Goal: Task Accomplishment & Management: Manage account settings

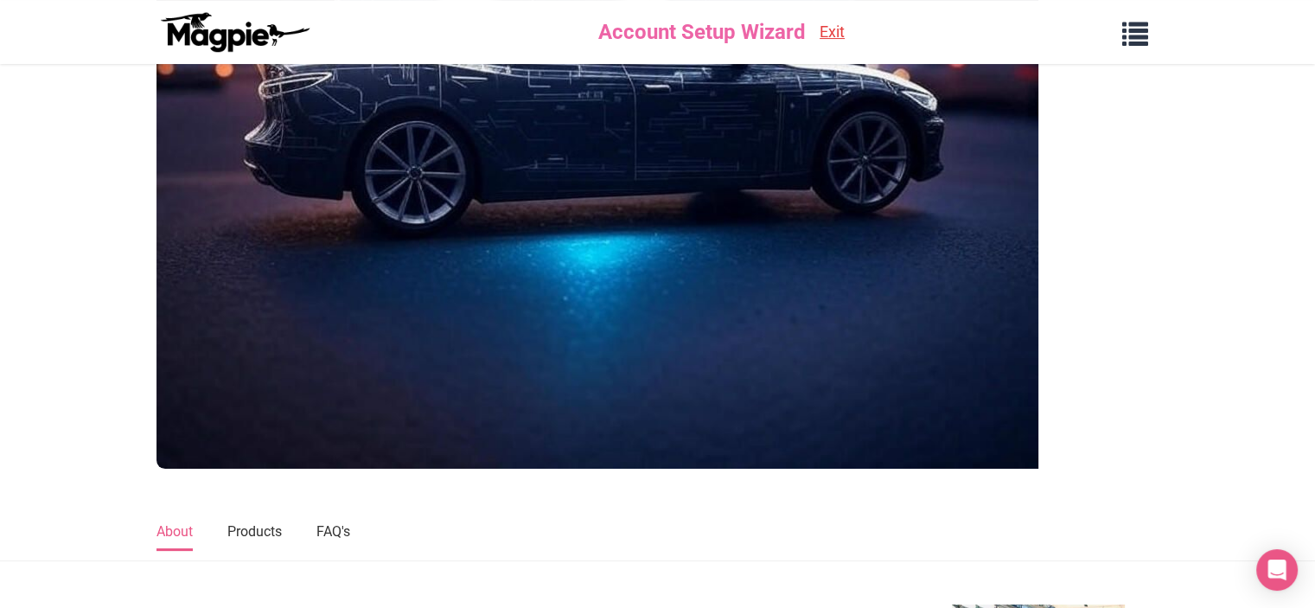
click at [370, 279] on img at bounding box center [598, 161] width 882 height 616
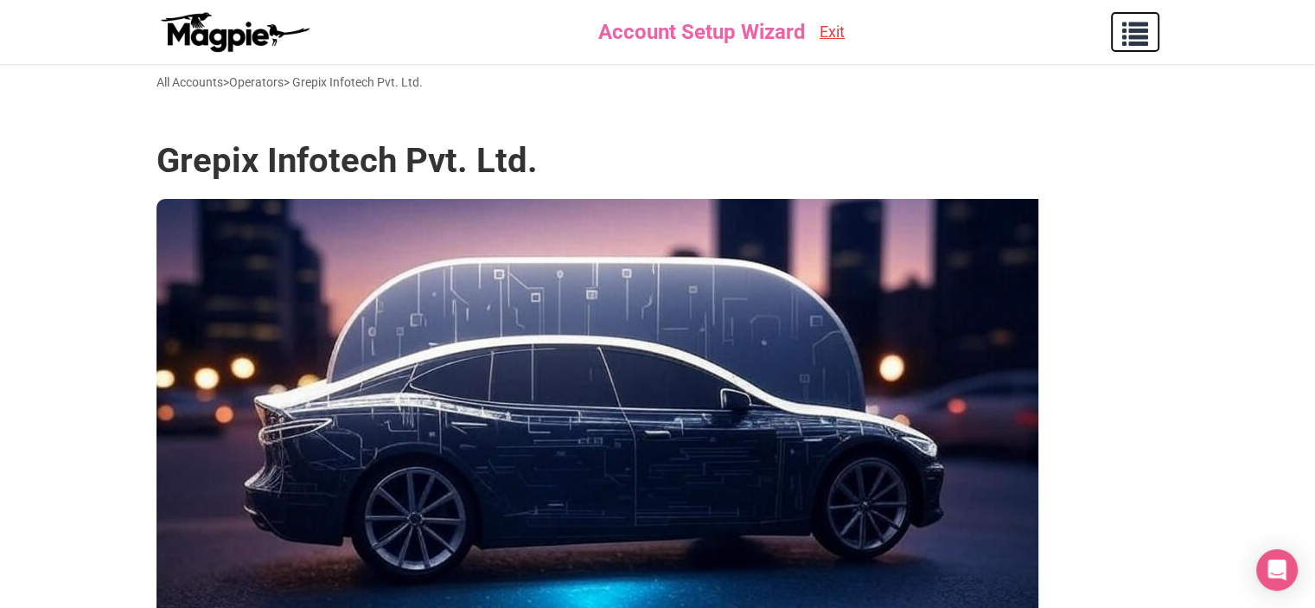
click at [1149, 42] on button "button" at bounding box center [1135, 32] width 48 height 40
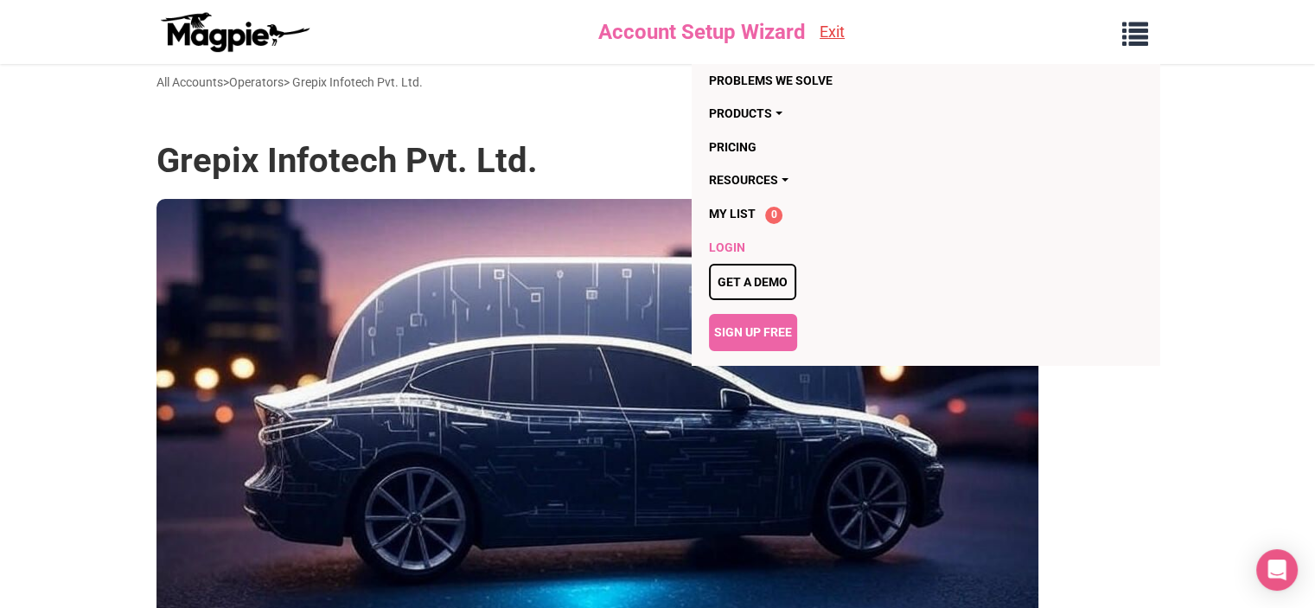
click at [720, 245] on link "Login" at bounding box center [826, 247] width 234 height 33
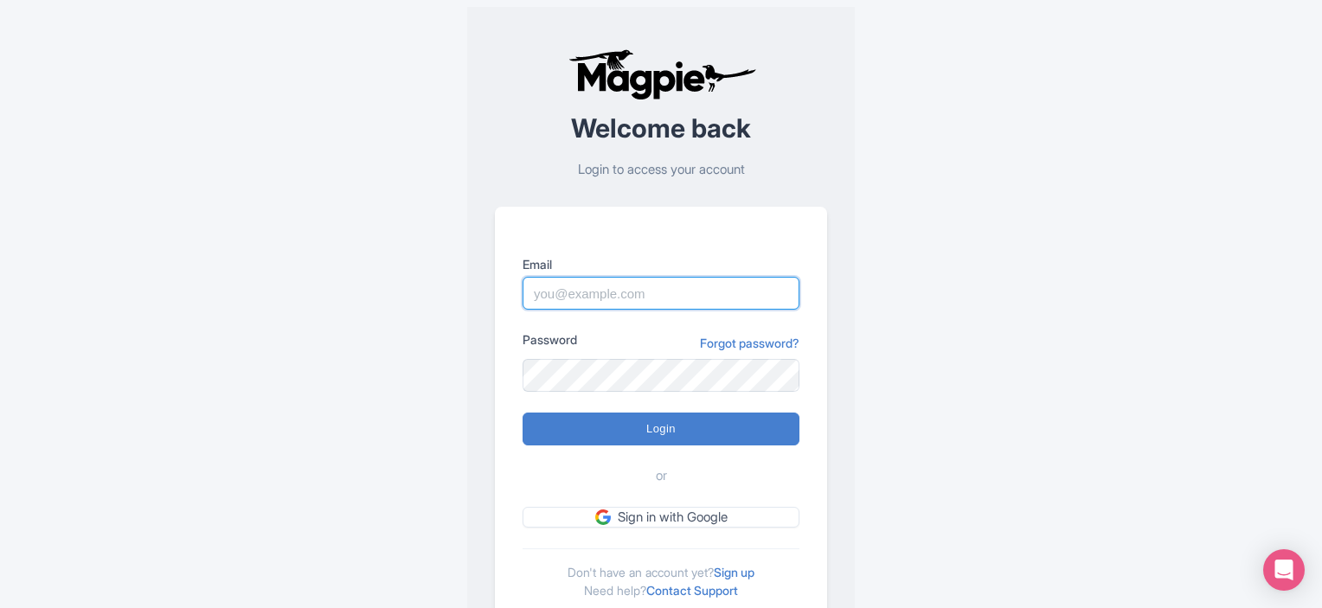
click at [604, 296] on input "Email" at bounding box center [660, 293] width 277 height 33
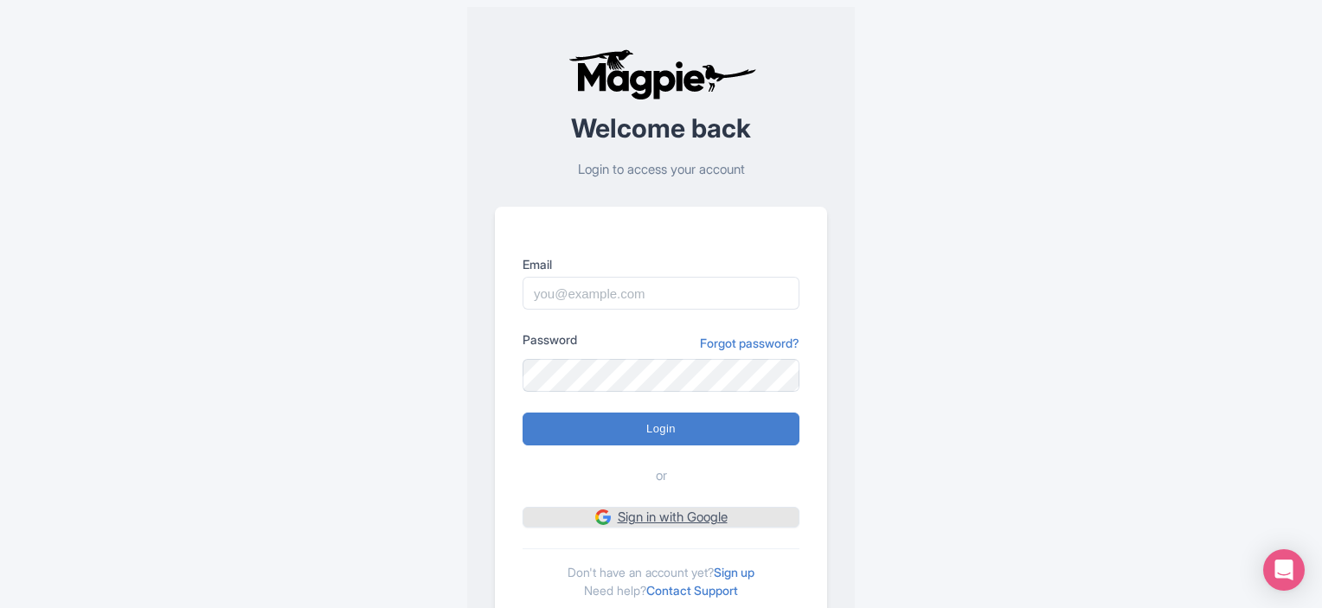
click at [624, 516] on link "Sign in with Google" at bounding box center [660, 518] width 277 height 22
